Goal: Find specific page/section: Find specific page/section

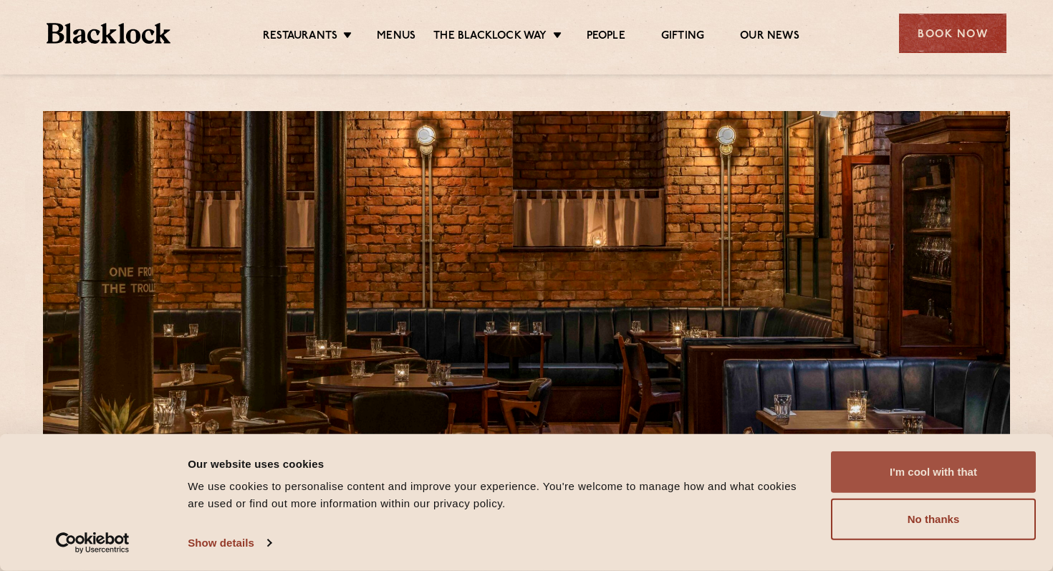
click at [957, 476] on button "I'm cool with that" at bounding box center [933, 472] width 205 height 42
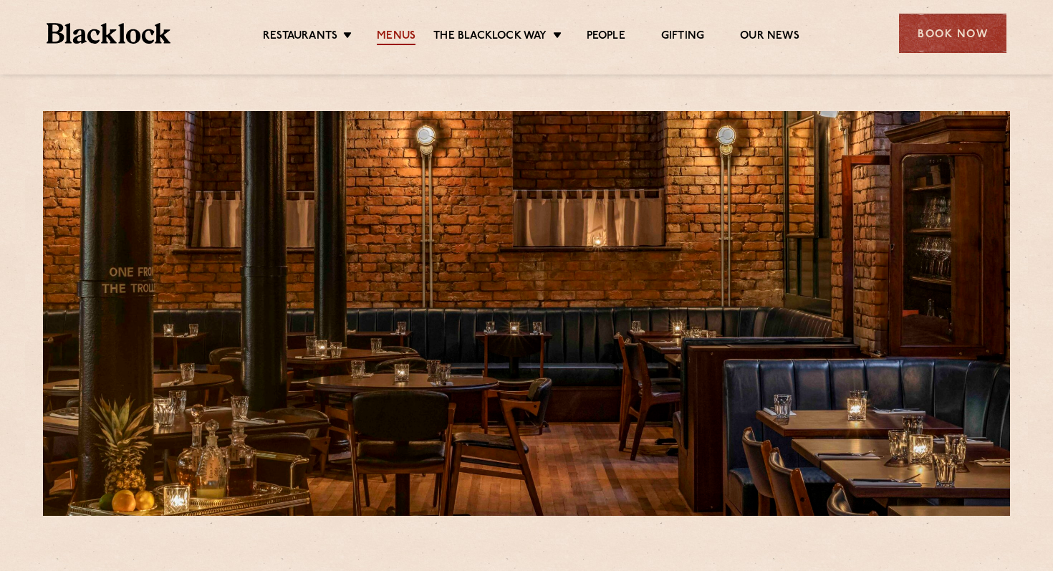
click at [398, 35] on link "Menus" at bounding box center [396, 37] width 39 height 16
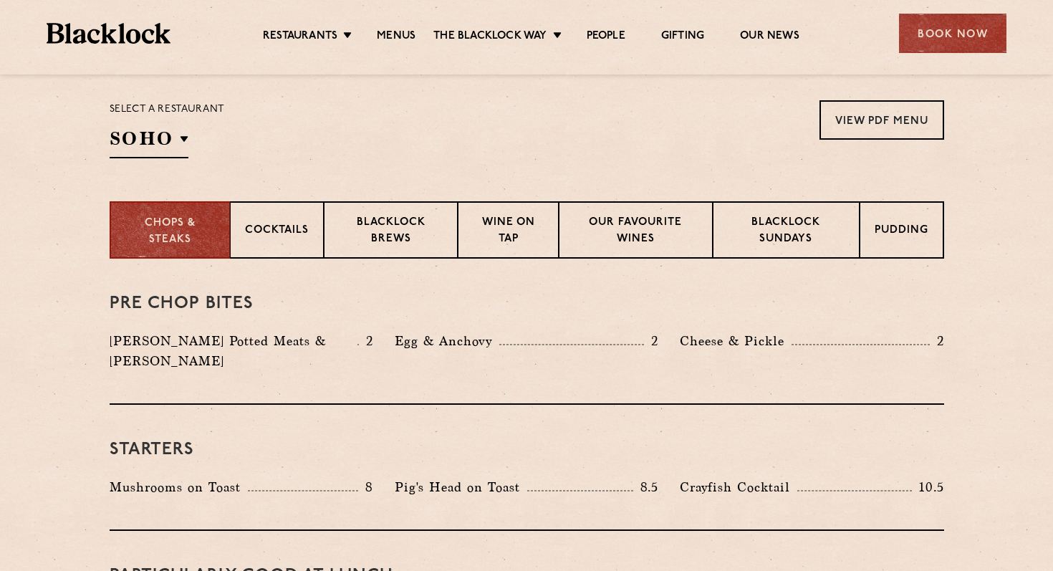
scroll to position [454, 0]
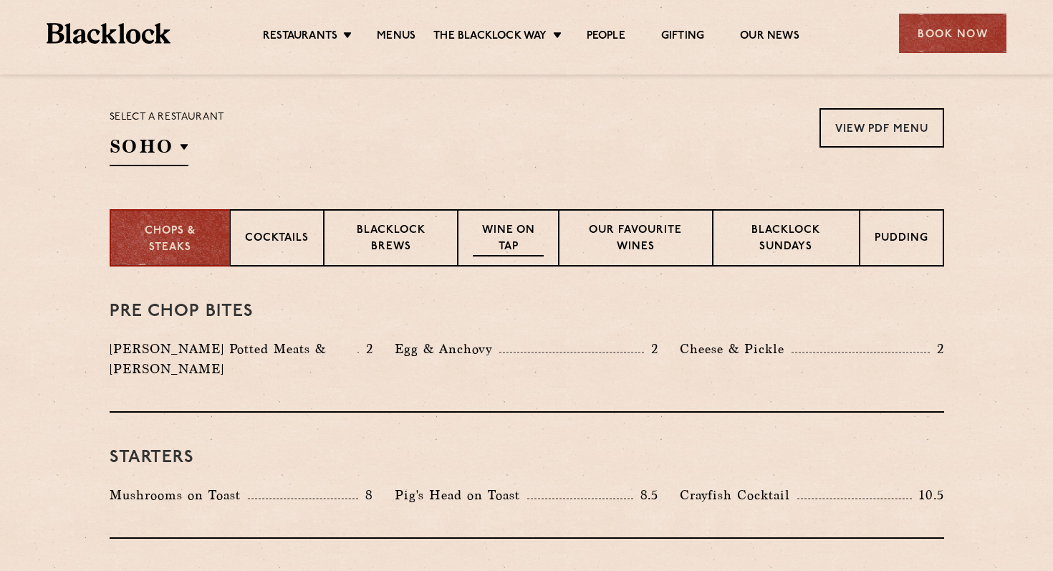
click at [513, 224] on p "Wine on Tap" at bounding box center [508, 240] width 70 height 34
